Goal: Obtain resource: Obtain resource

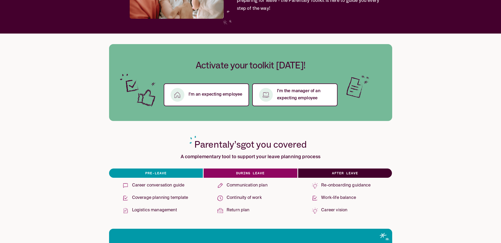
scroll to position [53, 0]
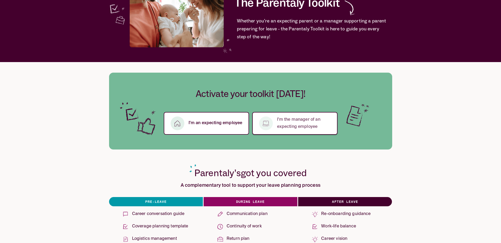
click at [300, 127] on p "I’m the manager of an expecting employee" at bounding box center [304, 123] width 54 height 14
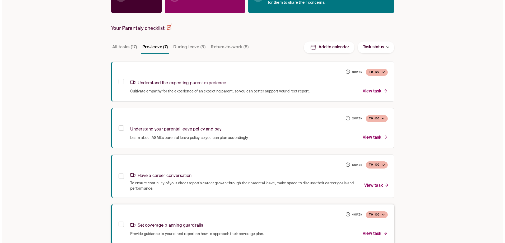
scroll to position [169, 0]
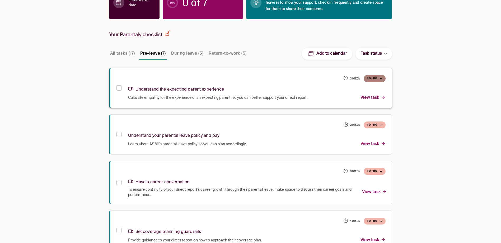
click at [384, 79] on button "To-do" at bounding box center [374, 78] width 22 height 7
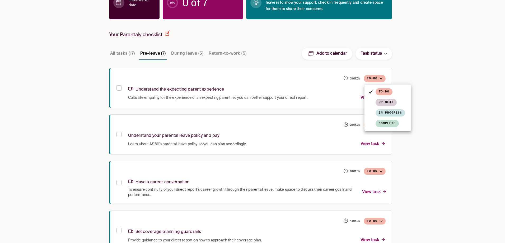
click at [408, 75] on div at bounding box center [252, 121] width 505 height 243
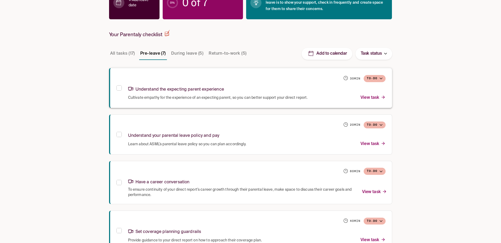
click at [153, 88] on p "Understand the expecting parent experience" at bounding box center [176, 89] width 96 height 7
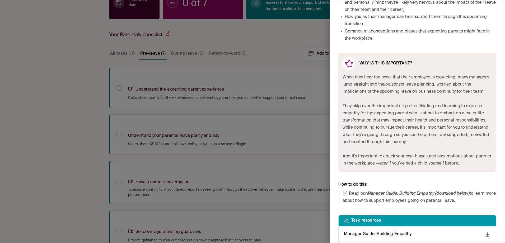
scroll to position [186, 0]
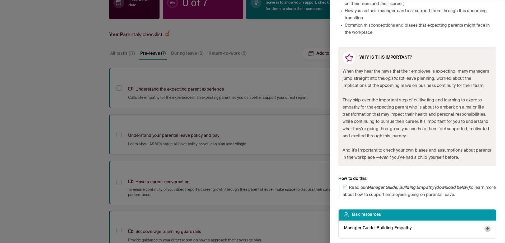
click at [485, 229] on icon "download" at bounding box center [487, 228] width 4 height 4
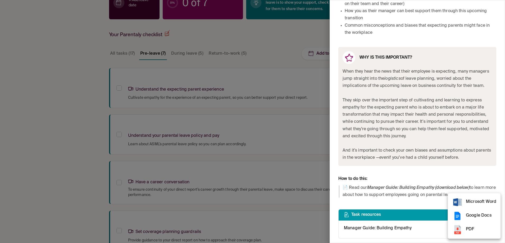
click at [466, 234] on li "PDF" at bounding box center [474, 229] width 53 height 14
